Goal: Task Accomplishment & Management: Use online tool/utility

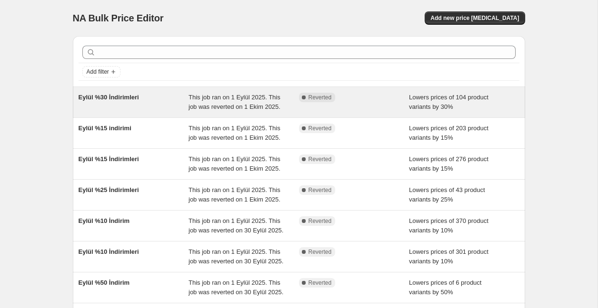
click at [126, 98] on span "Eylül %30 İndirimleri" at bounding box center [108, 97] width 60 height 7
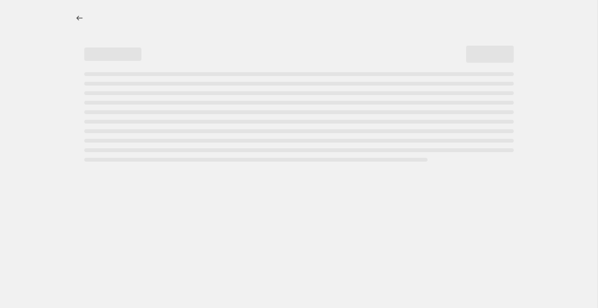
click at [126, 98] on div "Page loading" at bounding box center [298, 116] width 429 height 89
select select "percentage"
select select "collection"
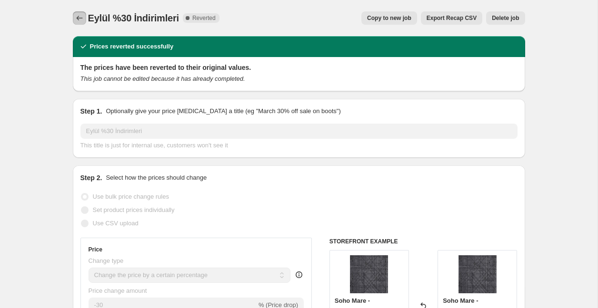
click at [81, 18] on icon "Price change jobs" at bounding box center [80, 18] width 10 height 10
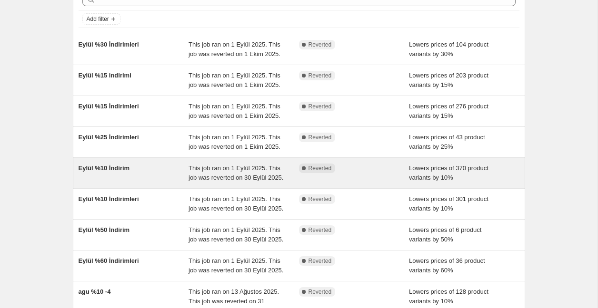
scroll to position [53, 0]
click at [366, 182] on div "Complete Reverted" at bounding box center [354, 172] width 110 height 19
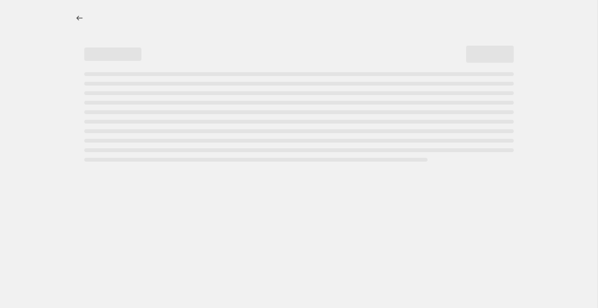
select select "percentage"
select select "collection"
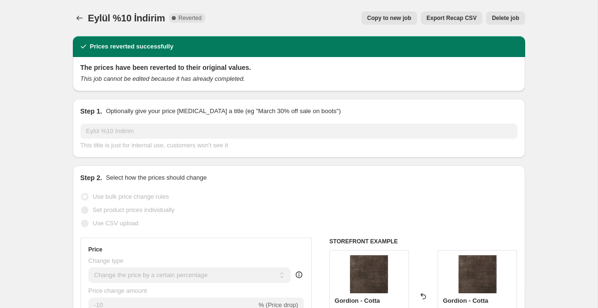
click at [395, 19] on span "Copy to new job" at bounding box center [389, 18] width 44 height 8
select select "percentage"
select select "collection"
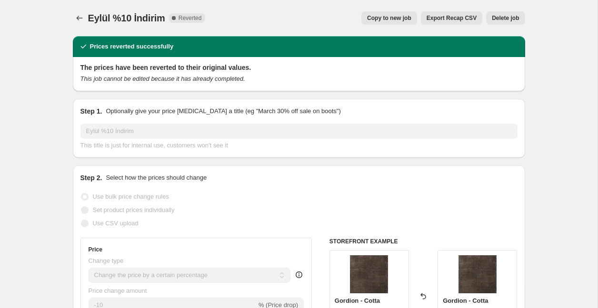
select select "collection"
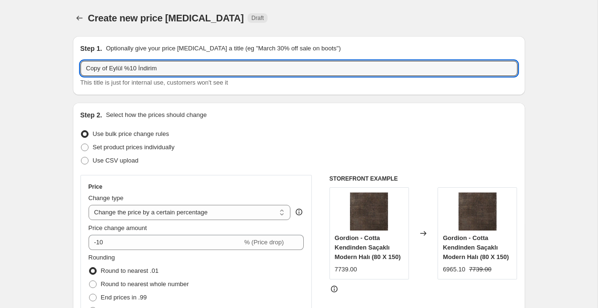
drag, startPoint x: 114, startPoint y: 67, endPoint x: 75, endPoint y: 68, distance: 38.5
click at [75, 68] on div "Step 1. Optionally give your price [MEDICAL_DATA] a title (eg "March 30% off sa…" at bounding box center [299, 65] width 452 height 59
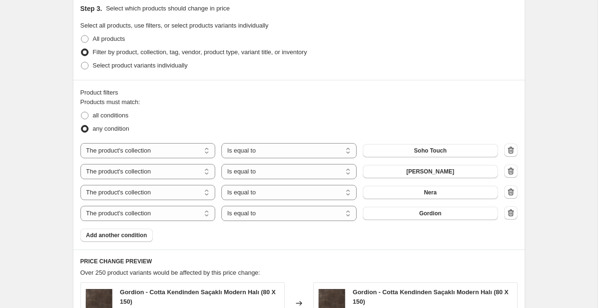
scroll to position [460, 0]
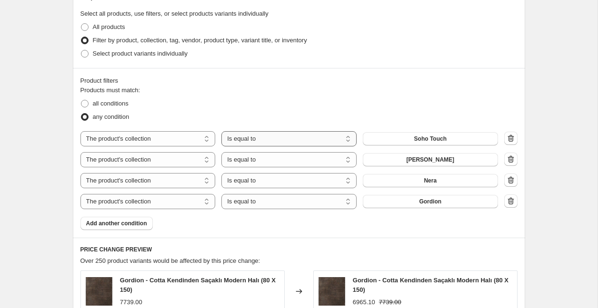
type input "Ekim %10 İndirim"
click at [458, 162] on button "[PERSON_NAME]" at bounding box center [430, 159] width 135 height 13
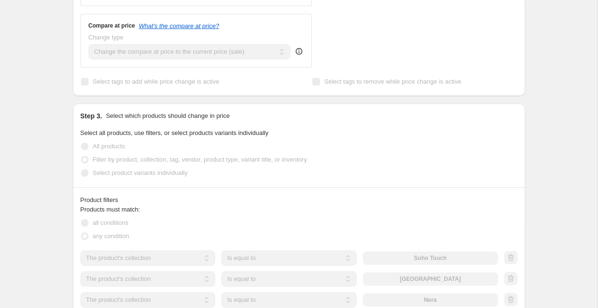
scroll to position [341, 0]
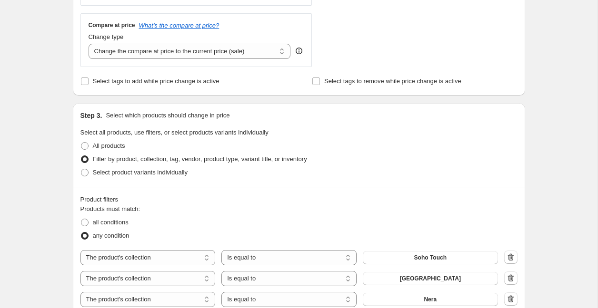
click at [408, 155] on div "Filter by product, collection, tag, vendor, product type, variant title, or inv…" at bounding box center [298, 159] width 437 height 13
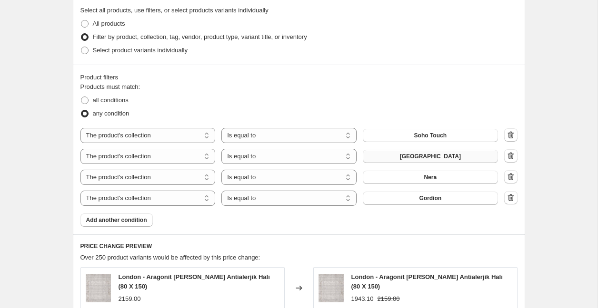
scroll to position [457, 0]
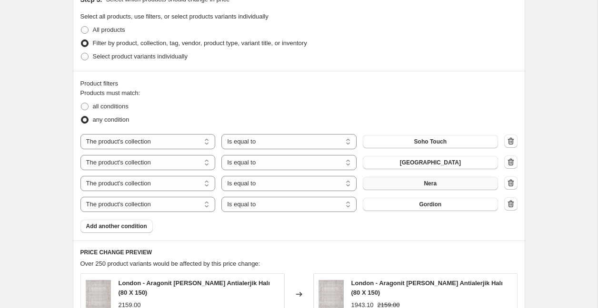
click at [421, 186] on button "Nera" at bounding box center [430, 183] width 135 height 13
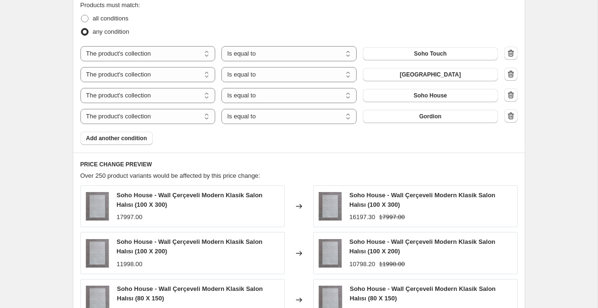
scroll to position [533, 0]
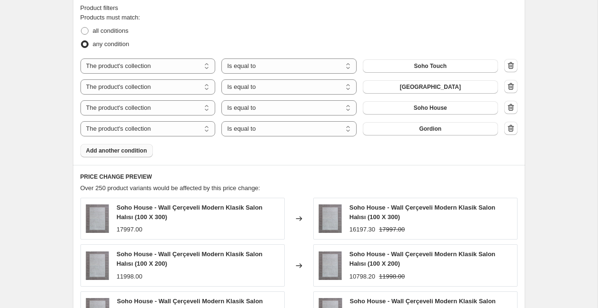
click at [134, 150] on span "Add another condition" at bounding box center [116, 151] width 61 height 8
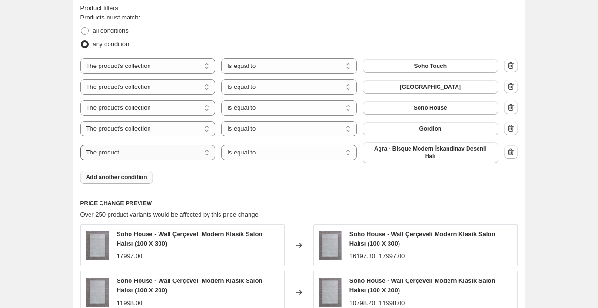
click at [183, 154] on select "The product The product's collection The product's tag The product's vendor The…" at bounding box center [147, 152] width 135 height 15
select select "collection"
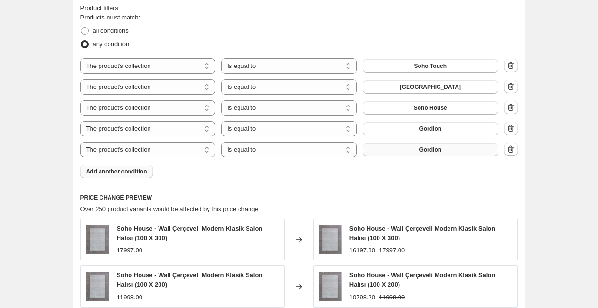
click at [435, 152] on span "Gordion" at bounding box center [430, 150] width 22 height 8
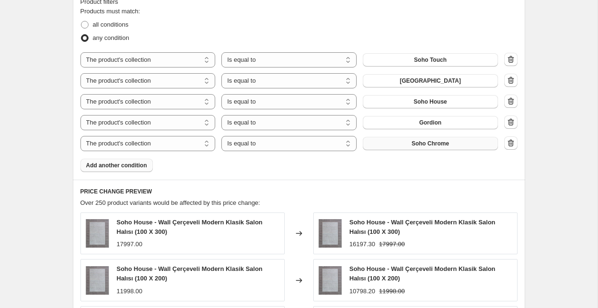
scroll to position [537, 0]
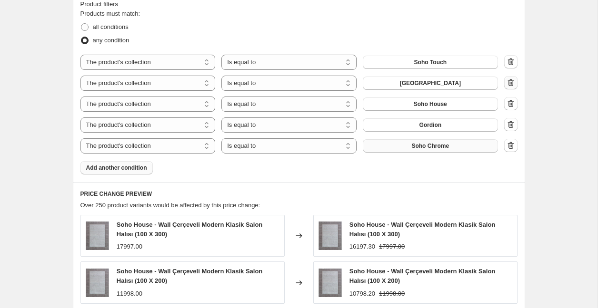
click at [514, 82] on icon "button" at bounding box center [511, 83] width 10 height 10
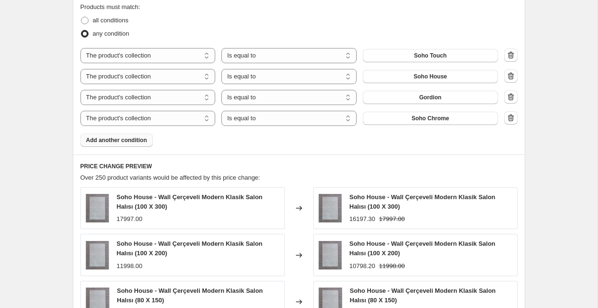
scroll to position [544, 0]
click at [230, 178] on span "Over 250 product variants would be affected by this price change:" at bounding box center [170, 177] width 180 height 7
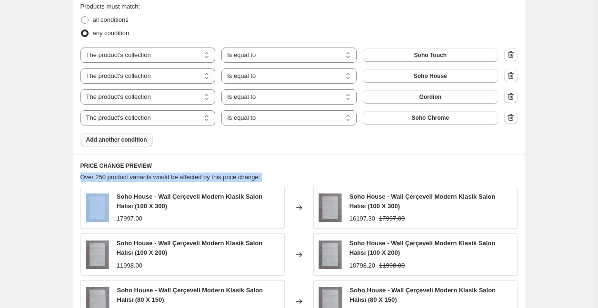
click at [230, 178] on span "Over 250 product variants would be affected by this price change:" at bounding box center [170, 177] width 180 height 7
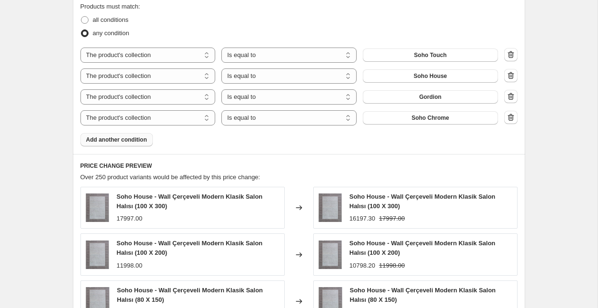
click at [304, 168] on h6 "PRICE CHANGE PREVIEW" at bounding box center [298, 166] width 437 height 8
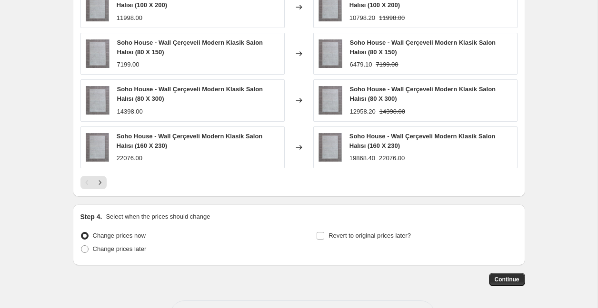
scroll to position [828, 0]
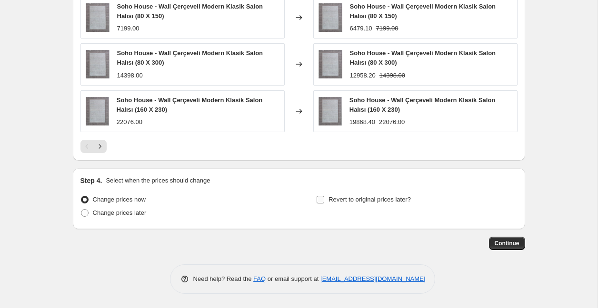
click at [345, 195] on span "Revert to original prices later?" at bounding box center [369, 200] width 82 height 10
click at [324, 196] on input "Revert to original prices later?" at bounding box center [320, 200] width 8 height 8
checkbox input "true"
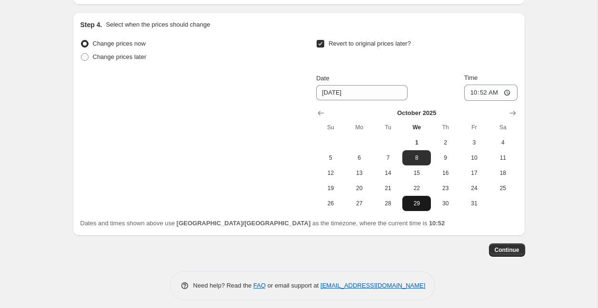
scroll to position [990, 0]
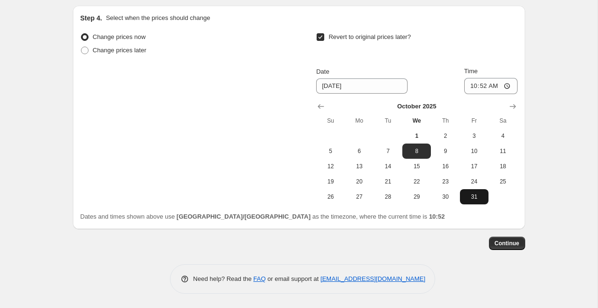
click at [477, 196] on span "31" at bounding box center [473, 197] width 21 height 8
type input "[DATE]"
click at [499, 91] on input "10:52" at bounding box center [490, 86] width 53 height 16
type input "23:50"
click at [503, 212] on div "Dates and times shown above use Europe/[GEOGRAPHIC_DATA] as the timezone, where…" at bounding box center [298, 217] width 437 height 10
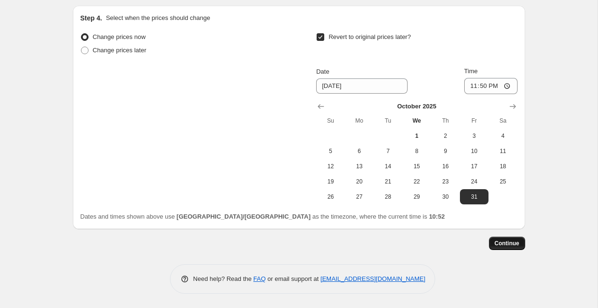
click at [513, 247] on span "Continue" at bounding box center [506, 244] width 25 height 8
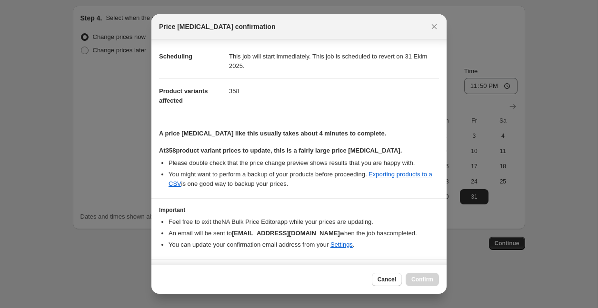
scroll to position [80, 0]
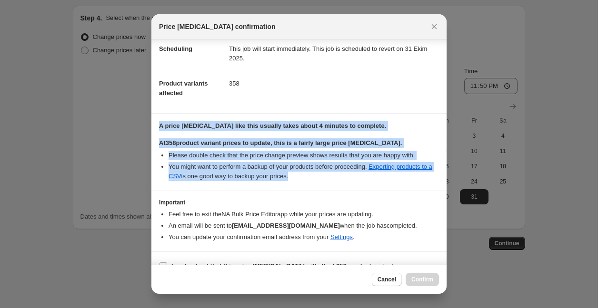
drag, startPoint x: 174, startPoint y: 130, endPoint x: 315, endPoint y: 176, distance: 148.5
click at [315, 176] on section "A price [MEDICAL_DATA] like this usually takes about 4 minutes to complete. At …" at bounding box center [298, 152] width 295 height 77
click at [270, 157] on li "Please double check that the price change preview shows results that you are ha…" at bounding box center [303, 156] width 270 height 10
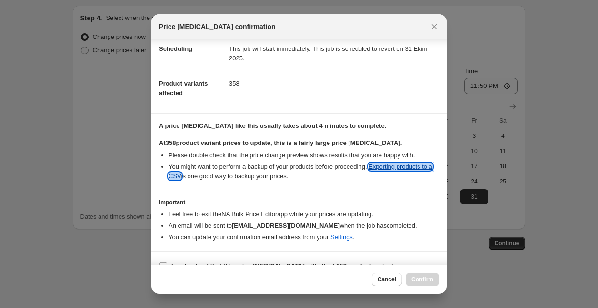
click at [424, 169] on link "Exporting products to a CSV" at bounding box center [300, 171] width 264 height 17
click at [408, 255] on section "I understand that this price [MEDICAL_DATA] will affect 358 product variants" at bounding box center [298, 266] width 295 height 29
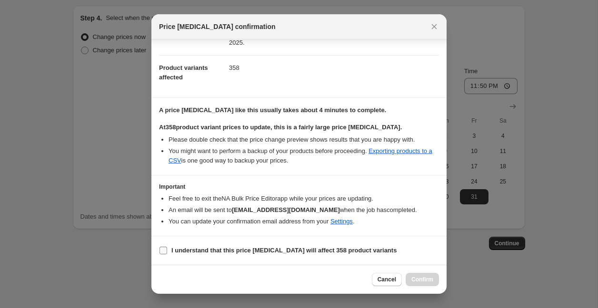
click at [164, 251] on input "I understand that this price [MEDICAL_DATA] will affect 358 product variants" at bounding box center [163, 251] width 8 height 8
checkbox input "true"
click at [422, 282] on span "Confirm" at bounding box center [422, 280] width 22 height 8
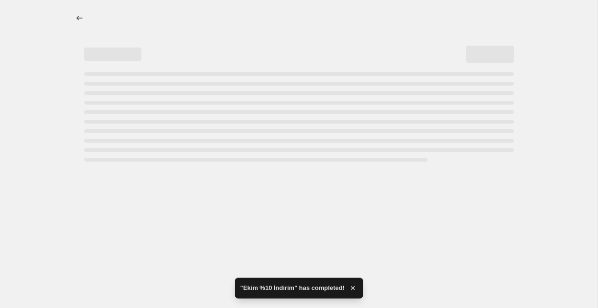
select select "percentage"
select select "collection"
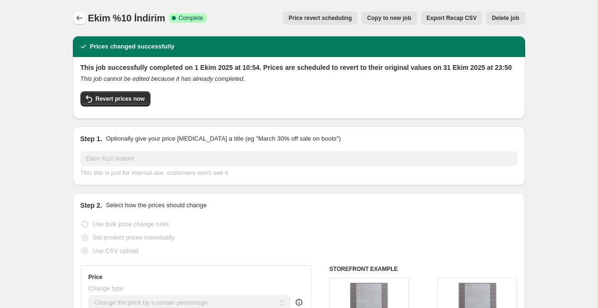
click at [81, 18] on icon "Price change jobs" at bounding box center [80, 18] width 10 height 10
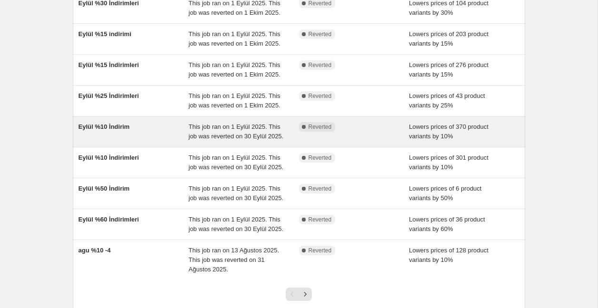
scroll to position [137, 0]
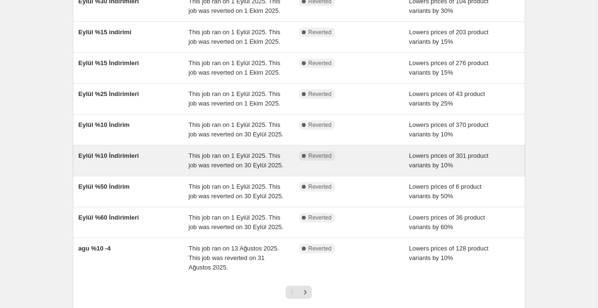
click at [263, 169] on span "This job ran on 1 Eylül 2025. This job was reverted on 30 Eylül 2025." at bounding box center [235, 160] width 95 height 17
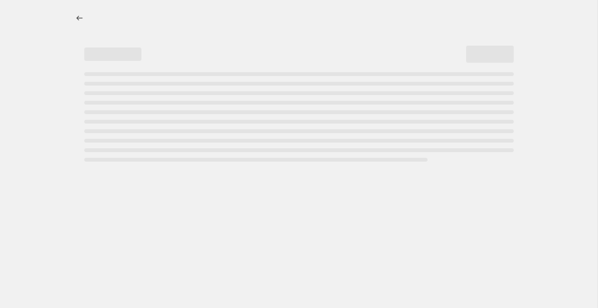
select select "percentage"
select select "collection"
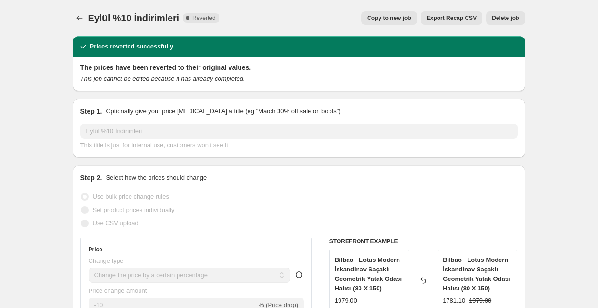
click at [383, 19] on span "Copy to new job" at bounding box center [389, 18] width 44 height 8
select select "percentage"
select select "collection"
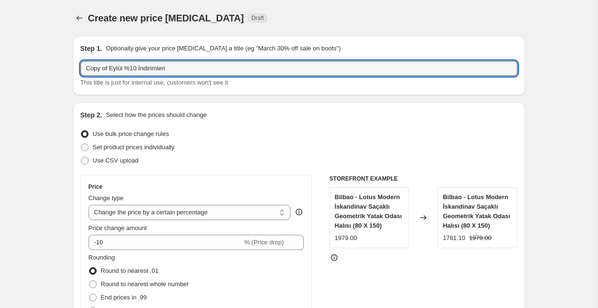
drag, startPoint x: 126, startPoint y: 68, endPoint x: 41, endPoint y: 68, distance: 84.2
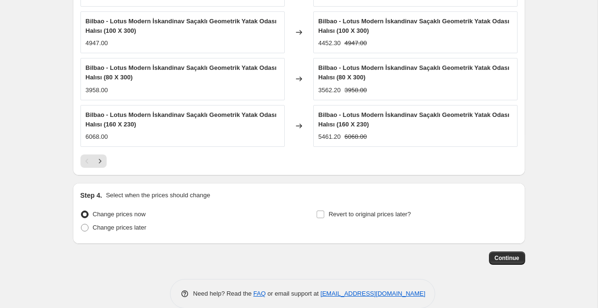
scroll to position [807, 0]
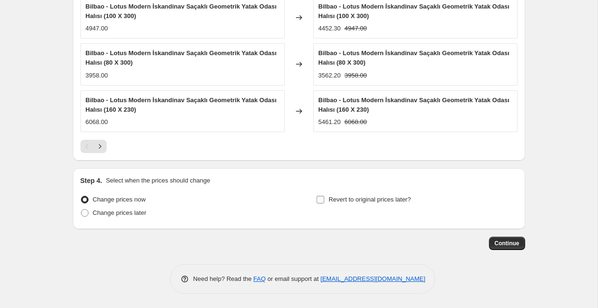
type input "Ekim%10 İndirimleri"
click at [346, 204] on span "Revert to original prices later?" at bounding box center [369, 200] width 82 height 10
click at [324, 204] on input "Revert to original prices later?" at bounding box center [320, 200] width 8 height 8
checkbox input "true"
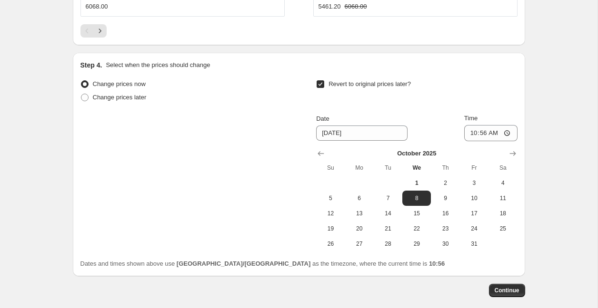
scroll to position [931, 0]
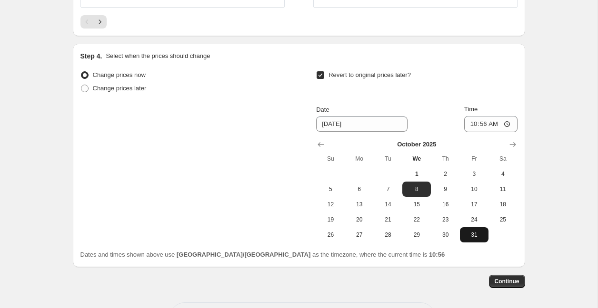
click at [475, 239] on button "31" at bounding box center [474, 234] width 29 height 15
type input "[DATE]"
click at [483, 120] on input "10:56" at bounding box center [490, 124] width 53 height 16
type input "23:50"
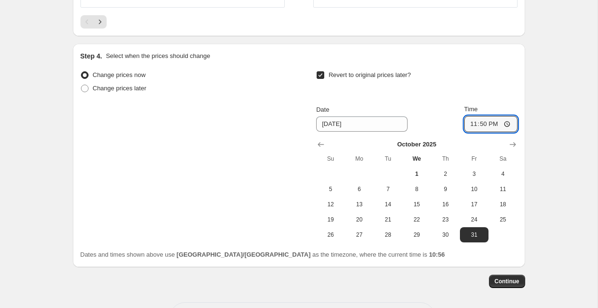
click at [510, 244] on div "Change prices now Change prices later Revert to original prices later? Date [DA…" at bounding box center [298, 164] width 437 height 191
click at [508, 281] on span "Continue" at bounding box center [506, 282] width 25 height 8
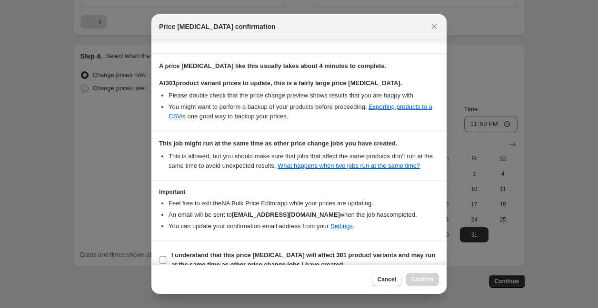
scroll to position [164, 0]
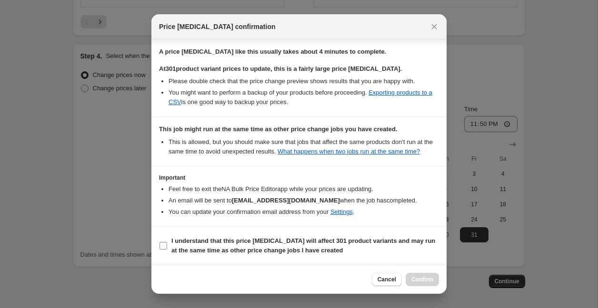
click at [163, 245] on input "I understand that this price [MEDICAL_DATA] will affect 301 product variants an…" at bounding box center [163, 246] width 8 height 8
checkbox input "true"
click at [420, 281] on span "Confirm" at bounding box center [422, 280] width 22 height 8
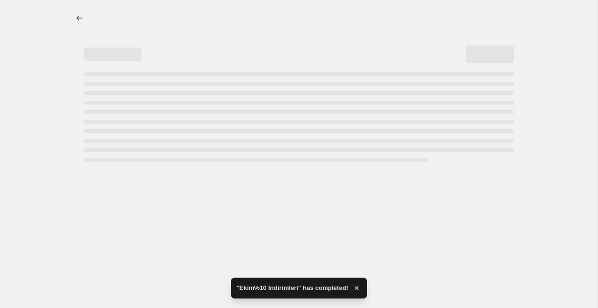
select select "percentage"
select select "collection"
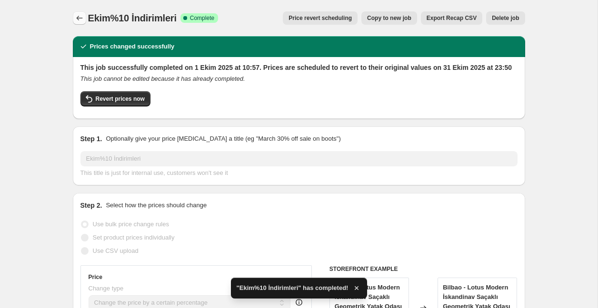
click at [84, 17] on button "Price change jobs" at bounding box center [79, 17] width 13 height 13
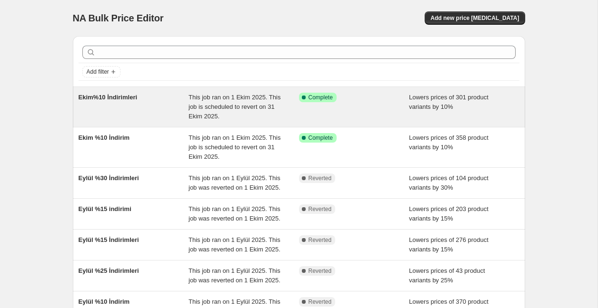
click at [162, 105] on div "Ekim%10 İndirimleri" at bounding box center [133, 107] width 110 height 29
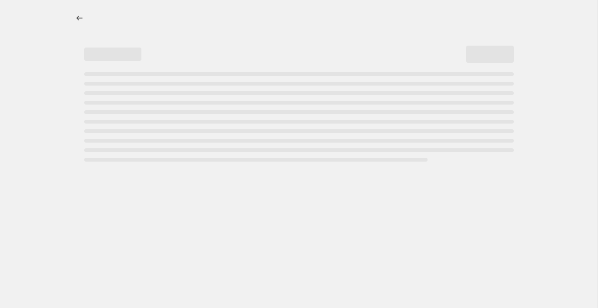
select select "percentage"
select select "collection"
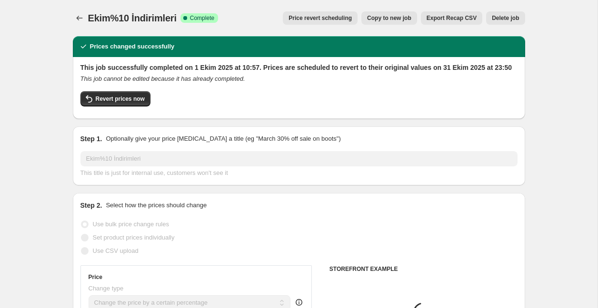
click at [395, 22] on button "Copy to new job" at bounding box center [389, 17] width 56 height 13
select select "percentage"
select select "collection"
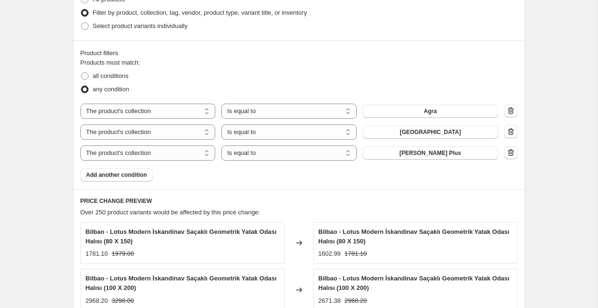
scroll to position [488, 0]
click at [457, 112] on button "Agra" at bounding box center [430, 110] width 135 height 13
click at [429, 133] on span "[GEOGRAPHIC_DATA]" at bounding box center [430, 132] width 61 height 8
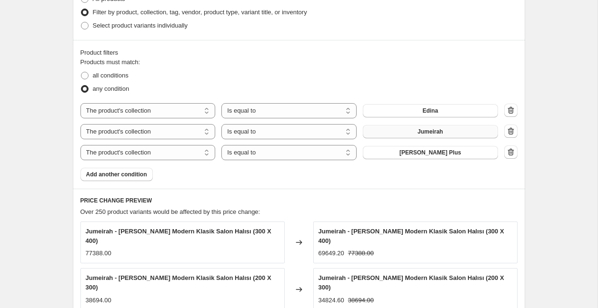
click at [453, 152] on button "[PERSON_NAME] Plus" at bounding box center [430, 152] width 135 height 13
click at [131, 178] on button "Add another condition" at bounding box center [116, 174] width 72 height 13
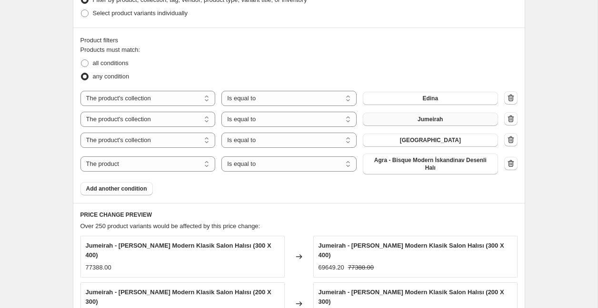
scroll to position [503, 0]
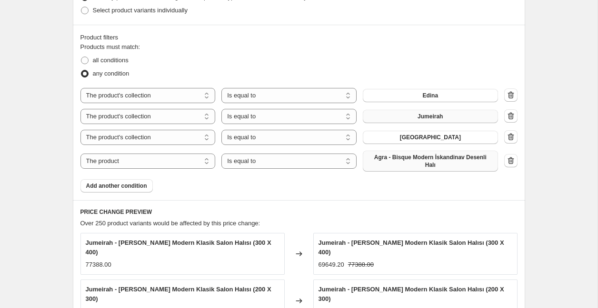
click at [428, 167] on span "Agra - Bisque Modern İskandinav Desenli Halı" at bounding box center [430, 161] width 124 height 15
click at [169, 163] on select "The product The product's collection The product's tag The product's vendor The…" at bounding box center [147, 161] width 135 height 15
select select "collection"
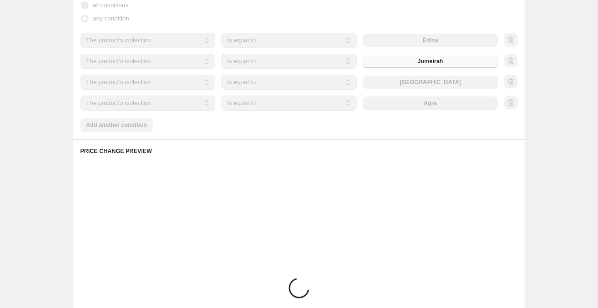
scroll to position [436, 0]
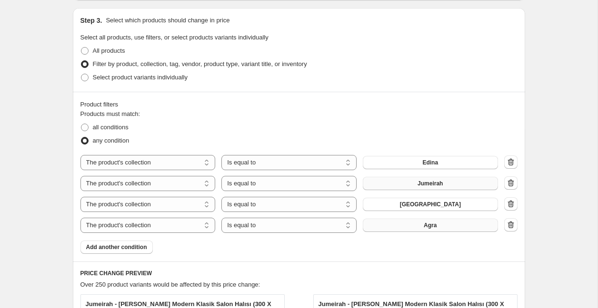
click at [437, 228] on button "Agra" at bounding box center [430, 225] width 135 height 13
click at [123, 252] on button "Add another condition" at bounding box center [116, 247] width 72 height 13
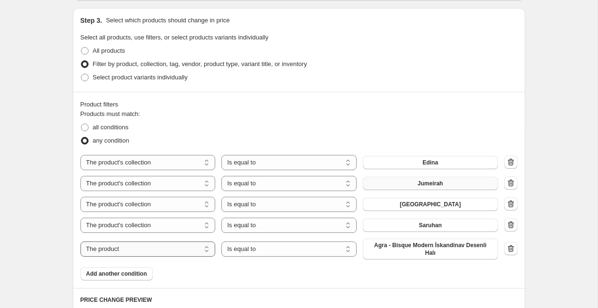
click at [134, 248] on select "The product The product's collection The product's tag The product's vendor The…" at bounding box center [147, 249] width 135 height 15
select select "collection"
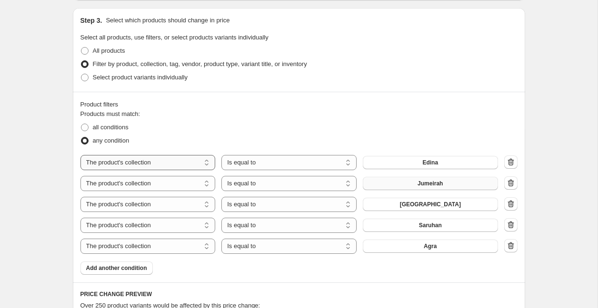
scroll to position [474, 0]
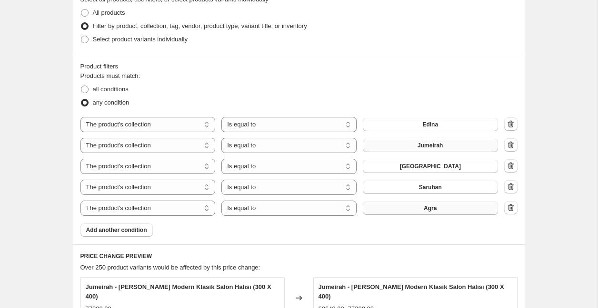
click at [436, 210] on span "Agra" at bounding box center [429, 209] width 13 height 8
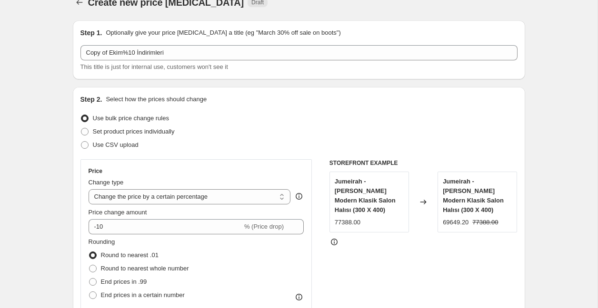
scroll to position [0, 0]
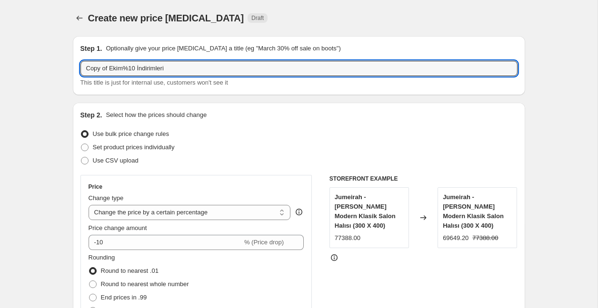
drag, startPoint x: 111, startPoint y: 68, endPoint x: 60, endPoint y: 66, distance: 50.9
type input "Ekim%10 İndirimleri"
click at [137, 83] on span "This title is just for internal use, customers won't see it" at bounding box center [153, 82] width 147 height 7
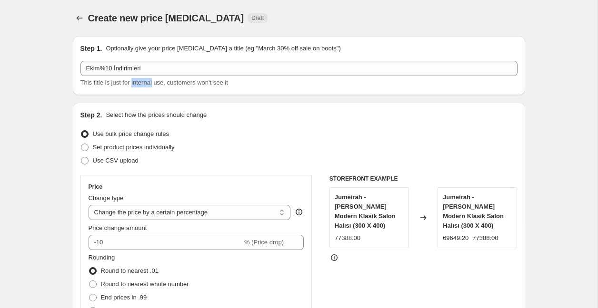
click at [137, 83] on span "This title is just for internal use, customers won't see it" at bounding box center [153, 82] width 147 height 7
click at [217, 87] on div "This title is just for internal use, customers won't see it" at bounding box center [298, 83] width 437 height 10
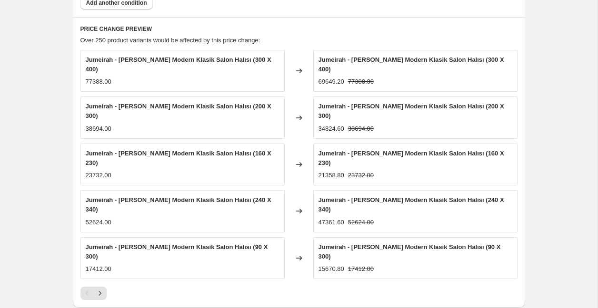
scroll to position [801, 0]
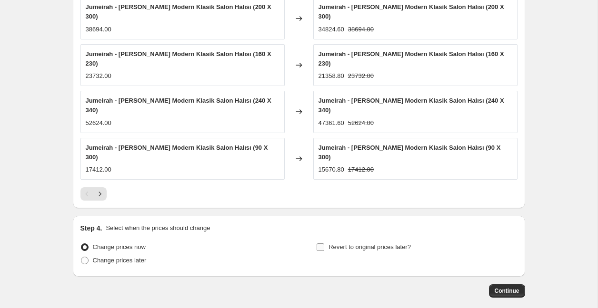
click at [359, 244] on span "Revert to original prices later?" at bounding box center [369, 247] width 82 height 7
click at [324, 244] on input "Revert to original prices later?" at bounding box center [320, 248] width 8 height 8
checkbox input "true"
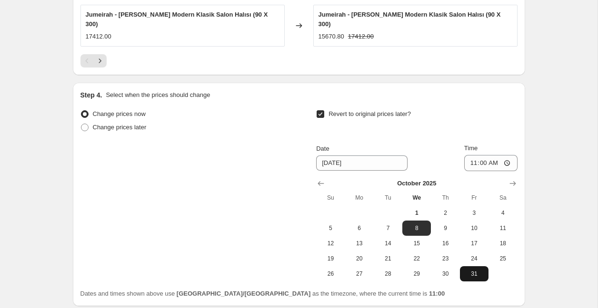
click at [473, 266] on button "31" at bounding box center [474, 273] width 29 height 15
type input "[DATE]"
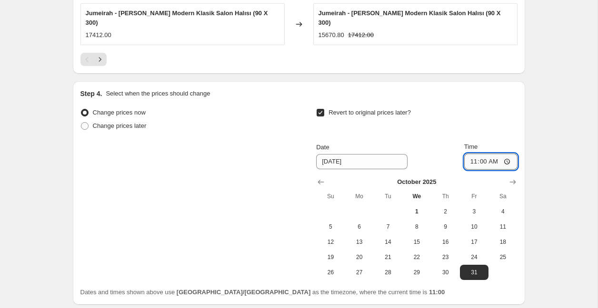
click at [481, 154] on input "11:00" at bounding box center [490, 162] width 53 height 16
type input "23:05"
type input "23:50"
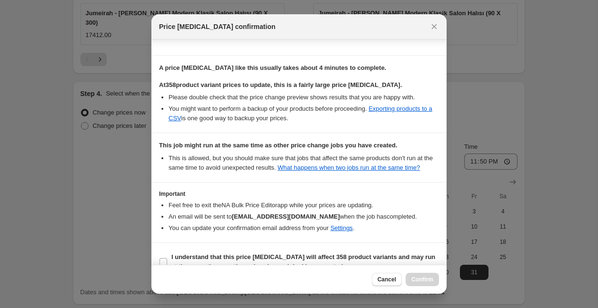
scroll to position [164, 0]
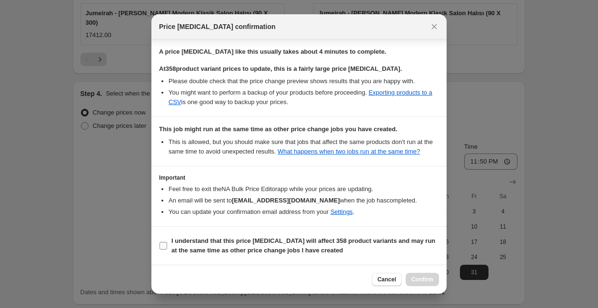
click at [164, 245] on input "I understand that this price [MEDICAL_DATA] will affect 358 product variants an…" at bounding box center [163, 246] width 8 height 8
checkbox input "true"
click at [428, 281] on span "Confirm" at bounding box center [422, 280] width 22 height 8
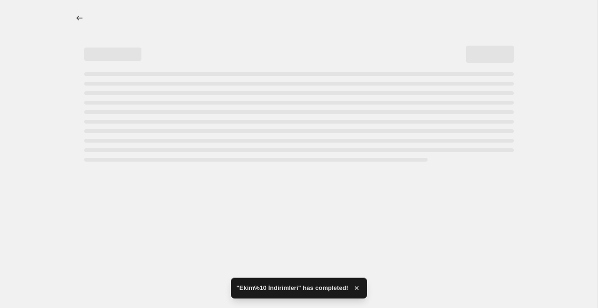
select select "percentage"
select select "collection"
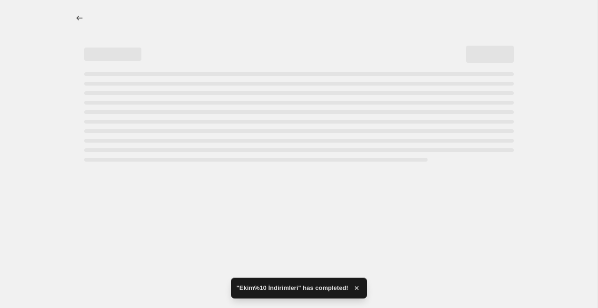
select select "collection"
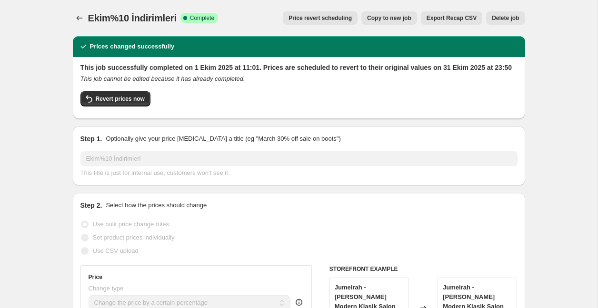
click at [397, 20] on span "Copy to new job" at bounding box center [389, 18] width 44 height 8
select select "percentage"
select select "collection"
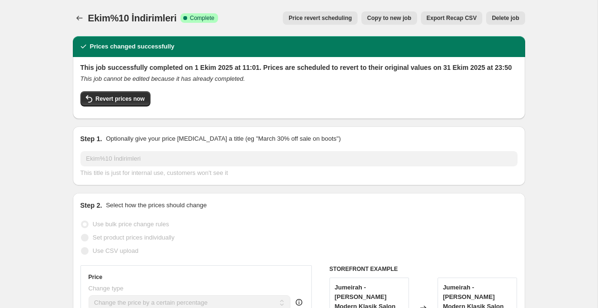
select select "collection"
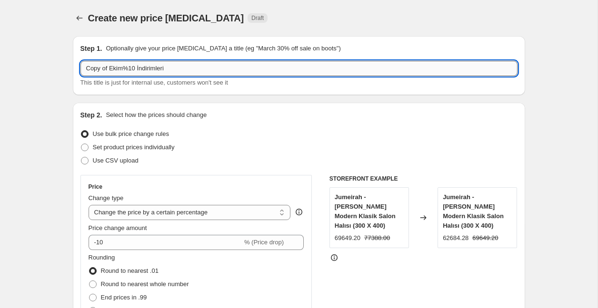
click at [136, 68] on input "Copy of Ekim%10 İndirimleri" at bounding box center [298, 68] width 437 height 15
drag, startPoint x: 107, startPoint y: 69, endPoint x: 62, endPoint y: 70, distance: 45.2
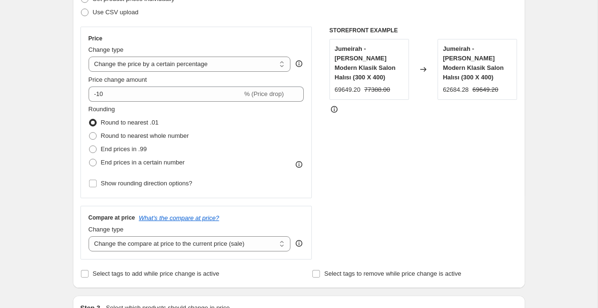
scroll to position [148, 0]
type input "Ekim%15 İndirimleri"
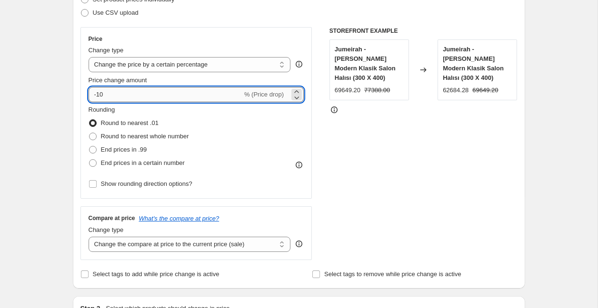
click at [126, 94] on input "-10" at bounding box center [165, 94] width 154 height 15
type input "-15"
click at [393, 150] on div "STOREFRONT EXAMPLE Jumeirah - [PERSON_NAME] Modern Klasik Salon Halısı [PHONE_N…" at bounding box center [423, 143] width 188 height 233
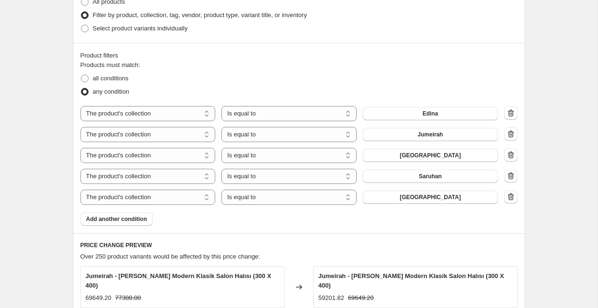
scroll to position [486, 0]
click at [442, 114] on button "Edina" at bounding box center [430, 112] width 135 height 13
click at [432, 133] on span "Jumeirah" at bounding box center [429, 134] width 25 height 8
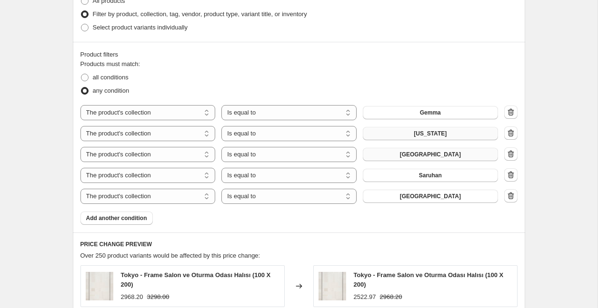
click at [442, 157] on button "[GEOGRAPHIC_DATA]" at bounding box center [430, 154] width 135 height 13
click at [441, 179] on button "Saruhan" at bounding box center [430, 175] width 135 height 13
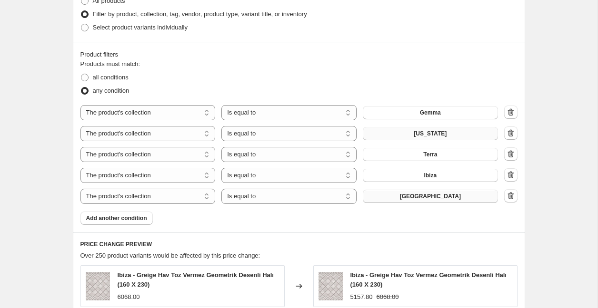
click at [448, 198] on button "[GEOGRAPHIC_DATA]" at bounding box center [430, 196] width 135 height 13
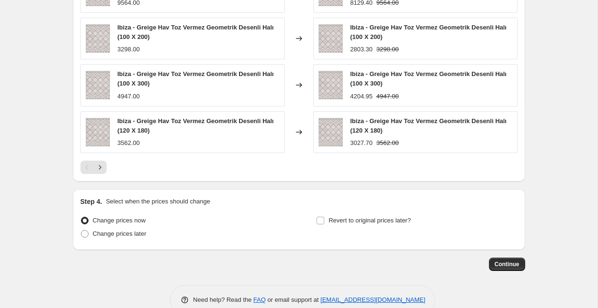
scroll to position [849, 0]
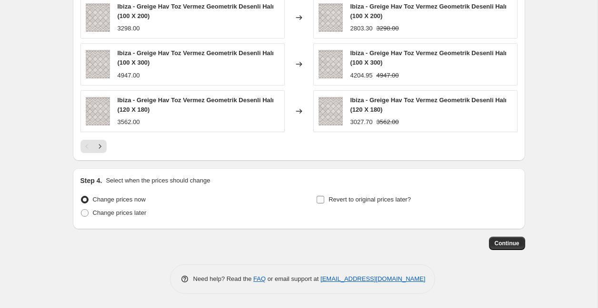
click at [372, 198] on span "Revert to original prices later?" at bounding box center [369, 199] width 82 height 7
click at [324, 198] on input "Revert to original prices later?" at bounding box center [320, 200] width 8 height 8
checkbox input "true"
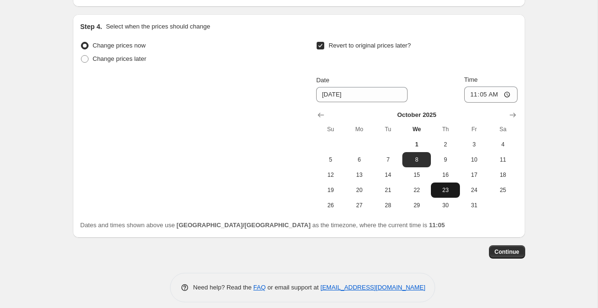
scroll to position [1005, 0]
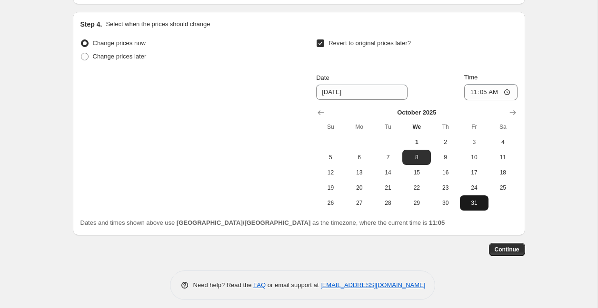
click at [471, 203] on span "31" at bounding box center [473, 203] width 21 height 8
type input "[DATE]"
click at [498, 92] on input "11:05" at bounding box center [490, 92] width 53 height 16
type input "23:50"
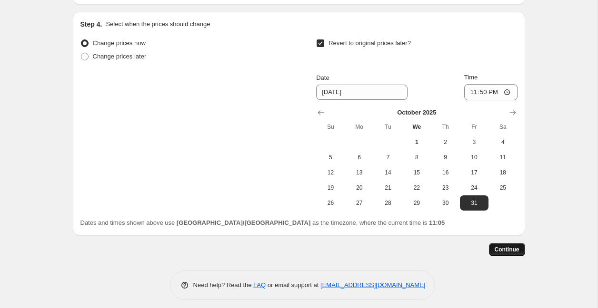
click at [518, 251] on span "Continue" at bounding box center [506, 250] width 25 height 8
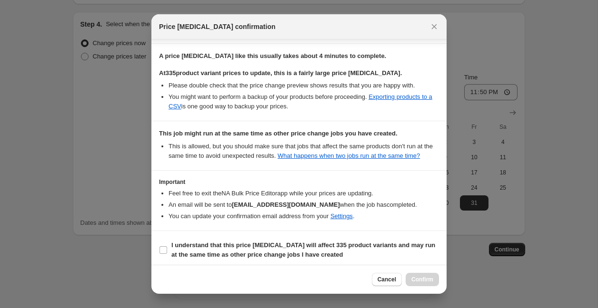
scroll to position [164, 0]
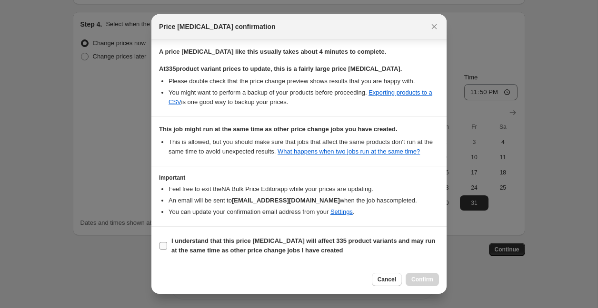
click at [164, 246] on input "I understand that this price [MEDICAL_DATA] will affect 335 product variants an…" at bounding box center [163, 246] width 8 height 8
checkbox input "true"
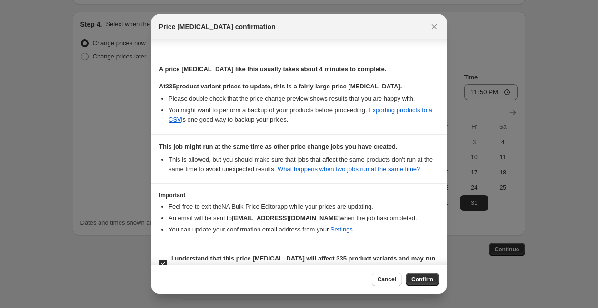
scroll to position [131, 0]
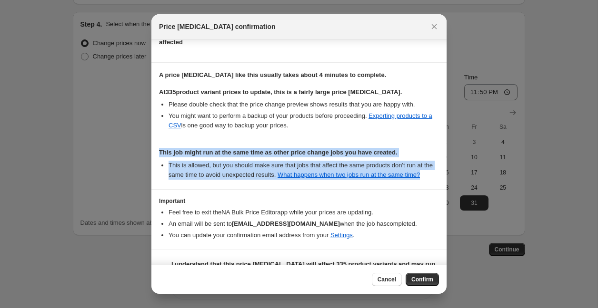
drag, startPoint x: 181, startPoint y: 158, endPoint x: 235, endPoint y: 183, distance: 59.8
click at [235, 183] on section "This job might run at the same time as other price change jobs you have created…" at bounding box center [298, 164] width 295 height 49
click at [426, 280] on span "Confirm" at bounding box center [422, 280] width 22 height 8
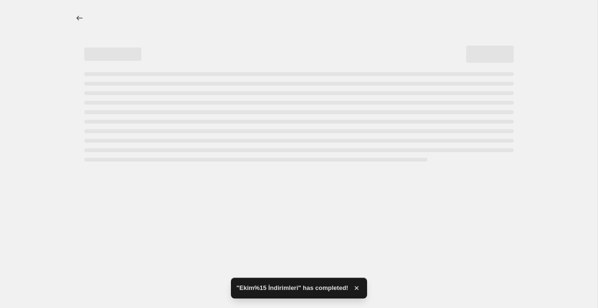
select select "percentage"
select select "collection"
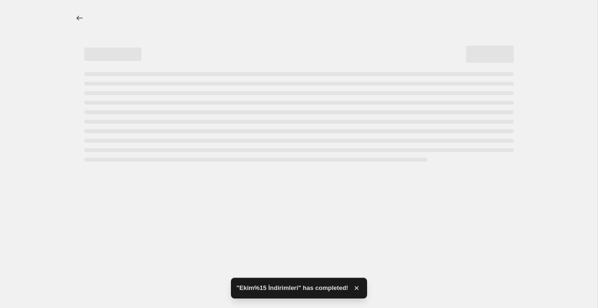
select select "collection"
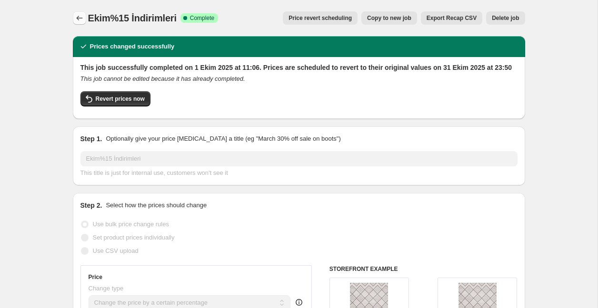
click at [81, 17] on icon "Price change jobs" at bounding box center [80, 18] width 10 height 10
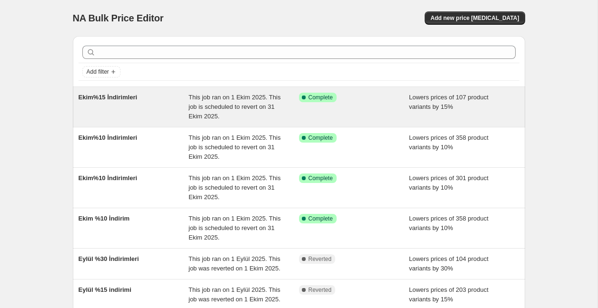
click at [387, 101] on div "Success Complete Complete" at bounding box center [347, 98] width 96 height 10
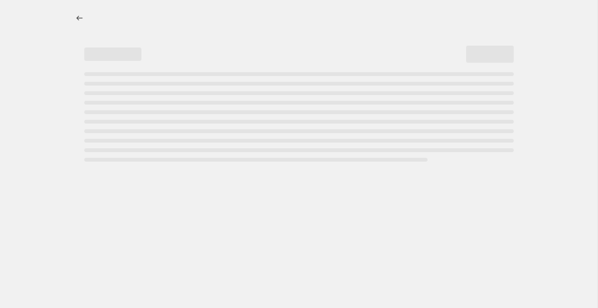
select select "percentage"
select select "collection"
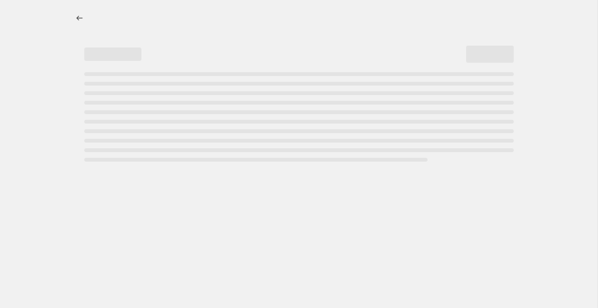
select select "collection"
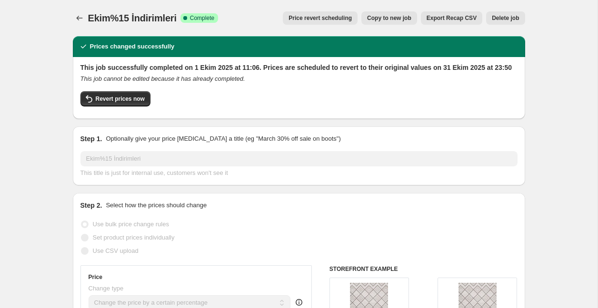
click at [382, 17] on span "Copy to new job" at bounding box center [389, 18] width 44 height 8
select select "percentage"
select select "collection"
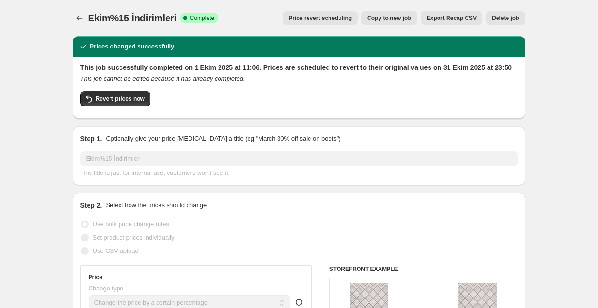
select select "collection"
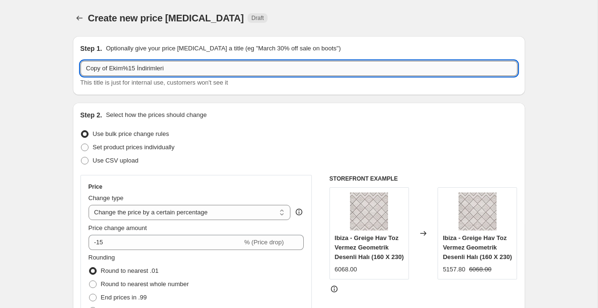
drag, startPoint x: 134, startPoint y: 66, endPoint x: 156, endPoint y: 78, distance: 25.1
click at [134, 66] on input "Copy of Ekim%15 İndirimleri" at bounding box center [298, 68] width 437 height 15
drag, startPoint x: 112, startPoint y: 67, endPoint x: 76, endPoint y: 68, distance: 36.2
click at [76, 68] on div "Step 1. Optionally give your price [MEDICAL_DATA] a title (eg "March 30% off sa…" at bounding box center [299, 65] width 452 height 59
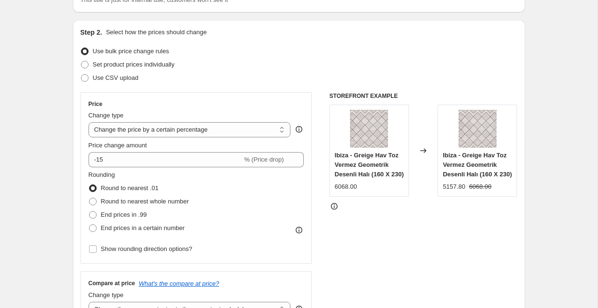
scroll to position [101, 0]
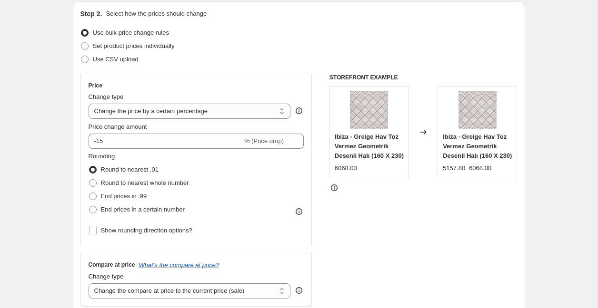
type input "Ekim%5 İndirimleri"
click at [137, 149] on div "Price Change type Change the price to a certain amount Change the price by a ce…" at bounding box center [196, 160] width 216 height 156
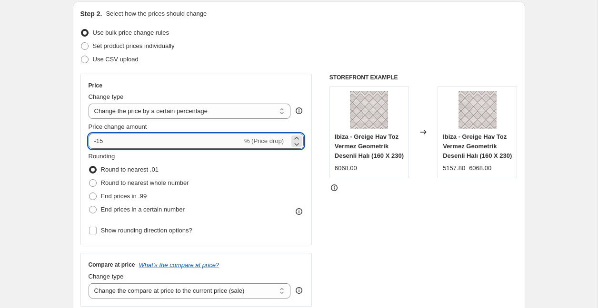
click at [120, 141] on input "-15" at bounding box center [165, 141] width 154 height 15
click at [99, 141] on input "-15" at bounding box center [165, 141] width 154 height 15
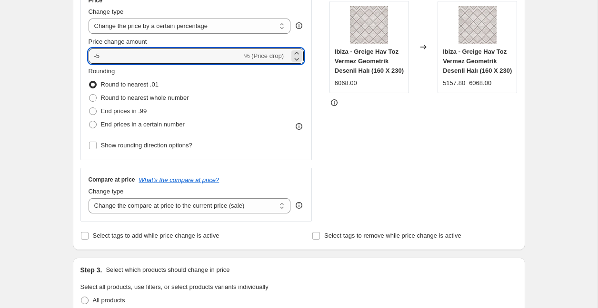
scroll to position [187, 0]
type input "-5"
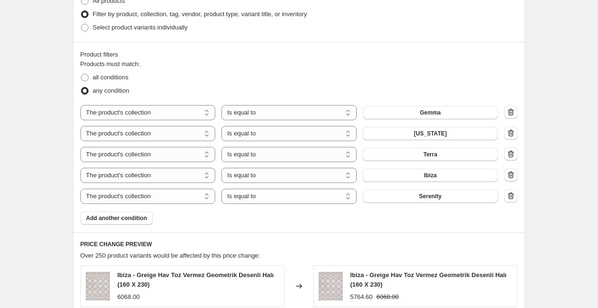
scroll to position [490, 0]
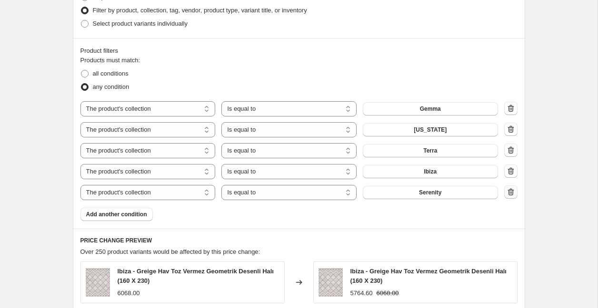
click at [512, 196] on icon "button" at bounding box center [511, 192] width 10 height 10
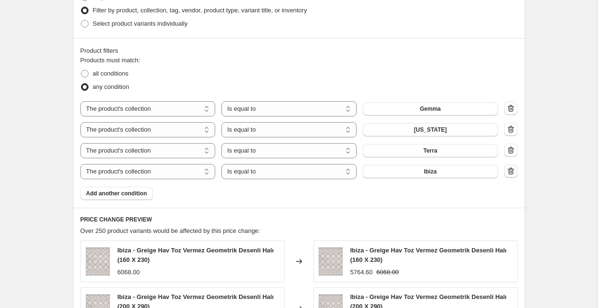
click at [513, 172] on icon "button" at bounding box center [511, 172] width 10 height 10
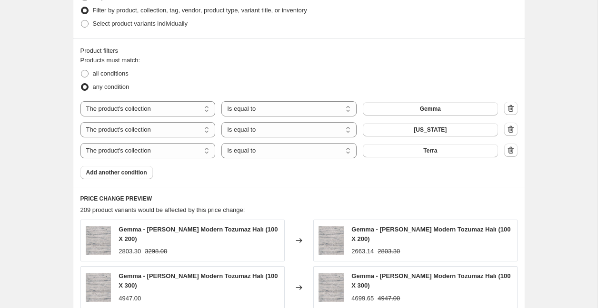
click at [443, 108] on button "Gemma" at bounding box center [430, 108] width 135 height 13
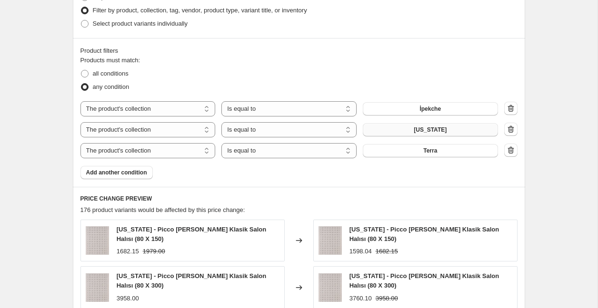
click at [428, 128] on span "[US_STATE]" at bounding box center [429, 130] width 33 height 8
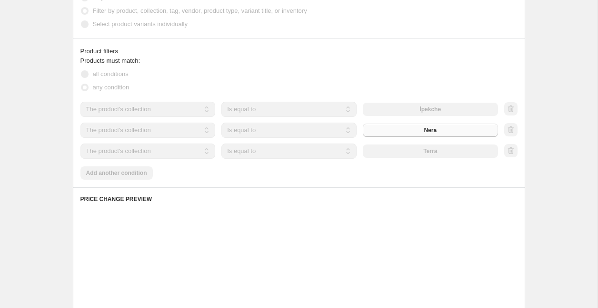
scroll to position [485, 0]
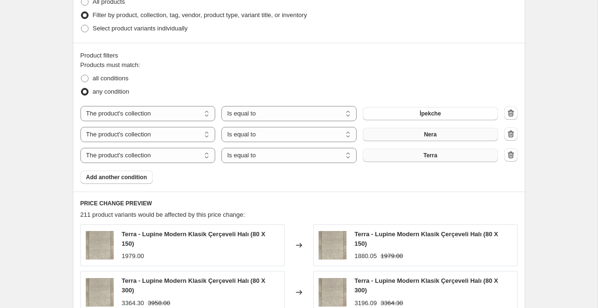
click at [442, 157] on button "Terra" at bounding box center [430, 155] width 135 height 13
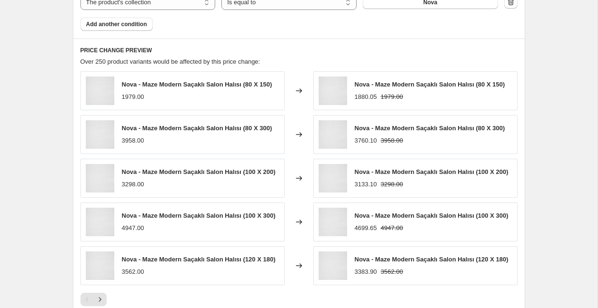
scroll to position [804, 0]
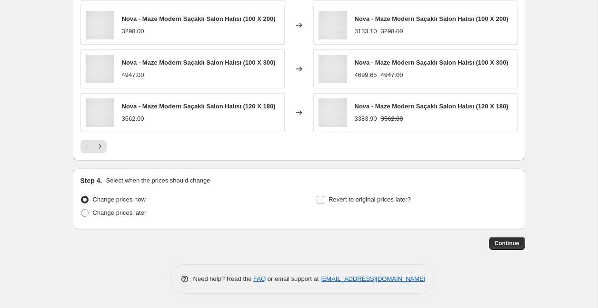
click at [341, 206] on label "Revert to original prices later?" at bounding box center [363, 199] width 95 height 13
click at [324, 204] on input "Revert to original prices later?" at bounding box center [320, 200] width 8 height 8
checkbox input "true"
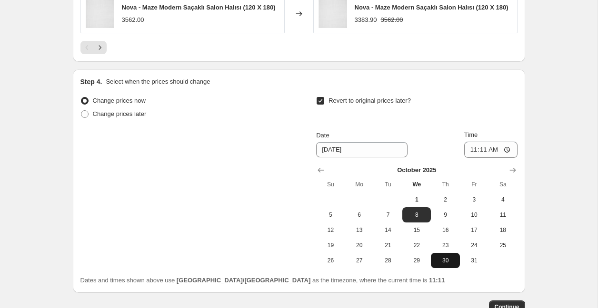
scroll to position [939, 0]
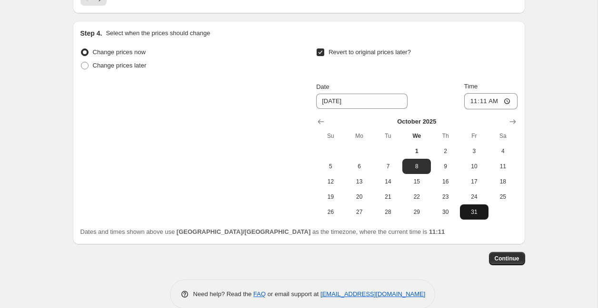
click at [476, 216] on span "31" at bounding box center [473, 212] width 21 height 8
type input "[DATE]"
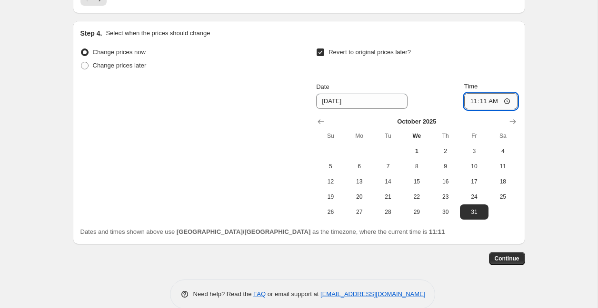
click at [486, 109] on input "11:11" at bounding box center [490, 101] width 53 height 16
type input "23:51"
click at [514, 263] on span "Continue" at bounding box center [506, 259] width 25 height 8
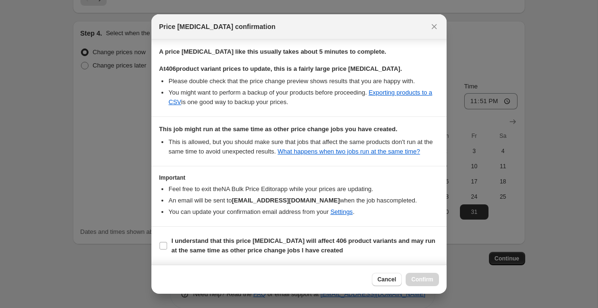
scroll to position [164, 0]
click at [164, 247] on input "I understand that this price [MEDICAL_DATA] will affect 406 product variants an…" at bounding box center [163, 246] width 8 height 8
checkbox input "true"
click at [420, 278] on span "Confirm" at bounding box center [422, 280] width 22 height 8
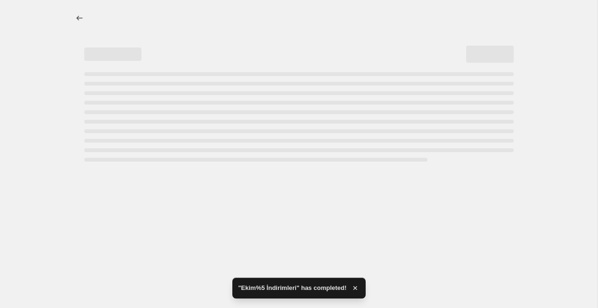
select select "percentage"
select select "collection"
